Goal: Task Accomplishment & Management: Manage account settings

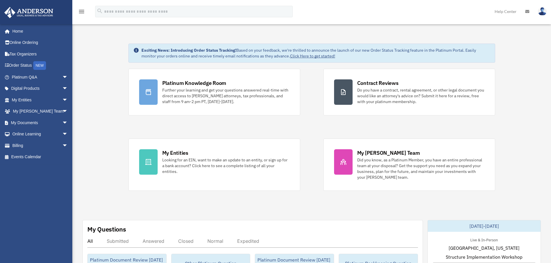
click at [543, 11] on img at bounding box center [542, 11] width 9 height 8
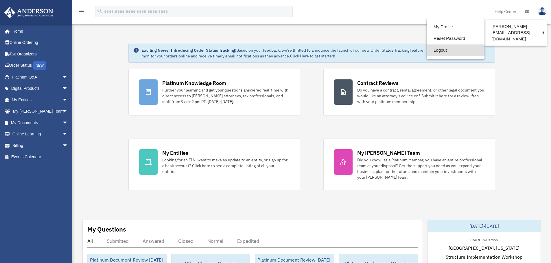
click at [426, 50] on link "Logout" at bounding box center [455, 51] width 58 height 12
